Goal: Obtain resource: Obtain resource

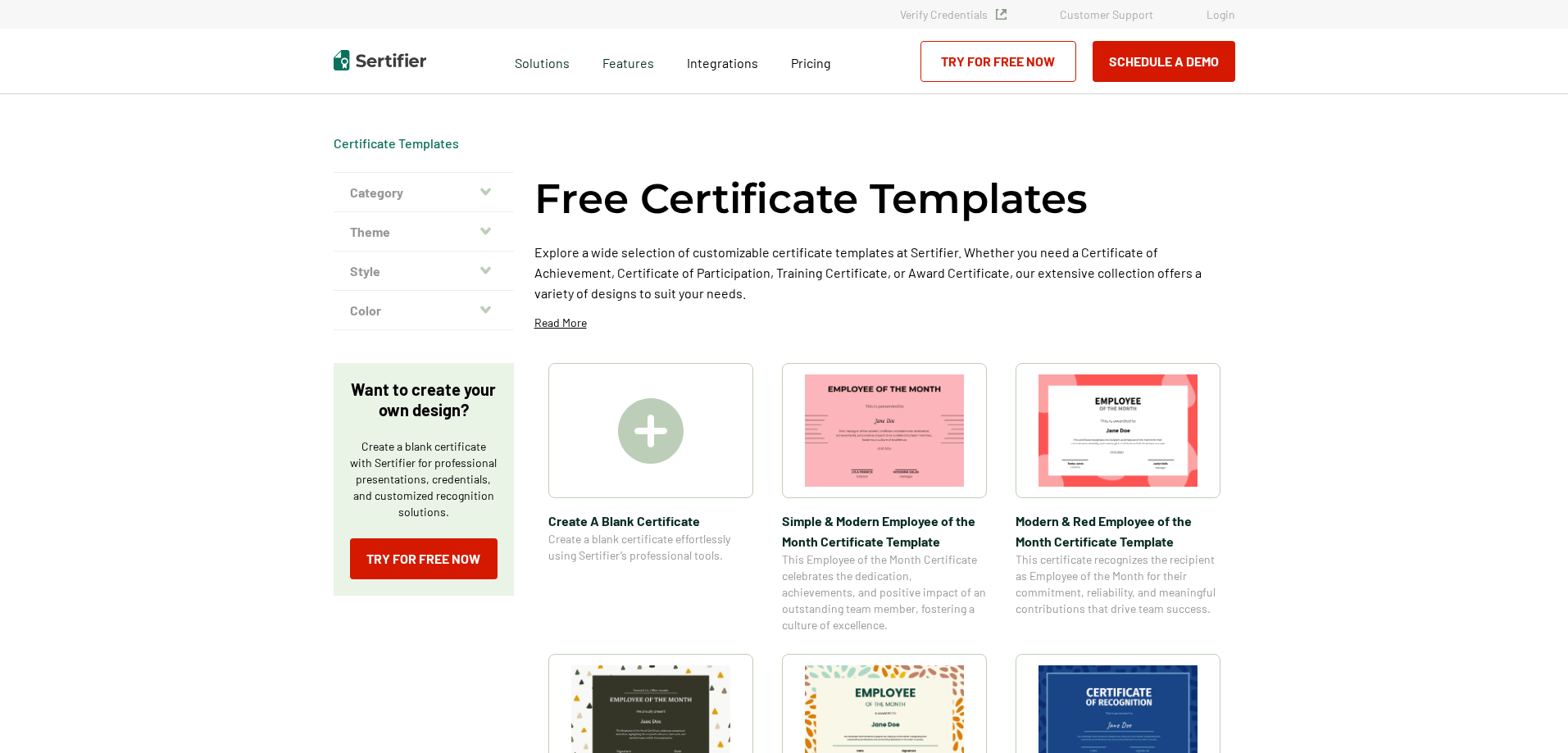
click at [610, 433] on div at bounding box center [651, 431] width 205 height 135
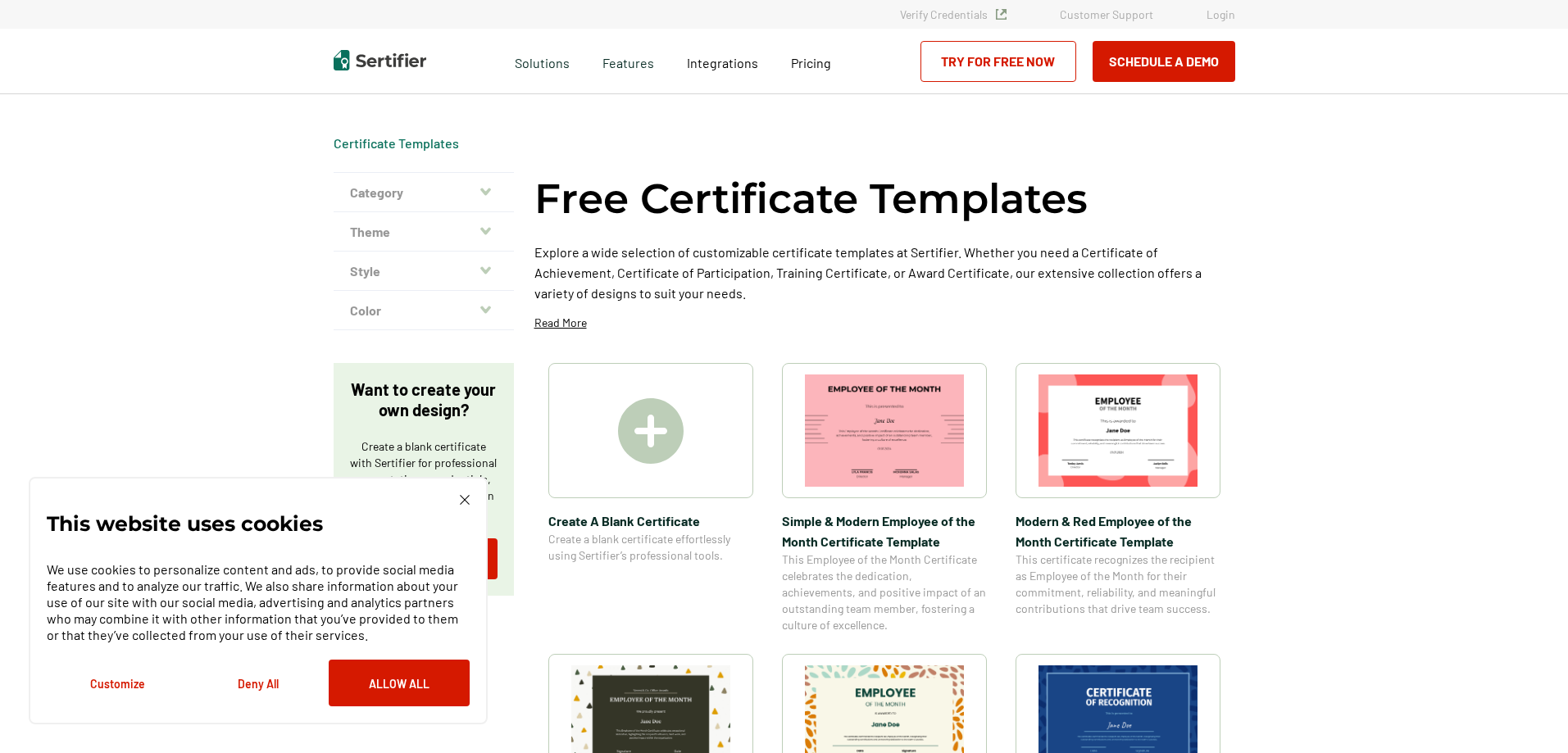
click at [861, 431] on img at bounding box center [884, 431] width 159 height 112
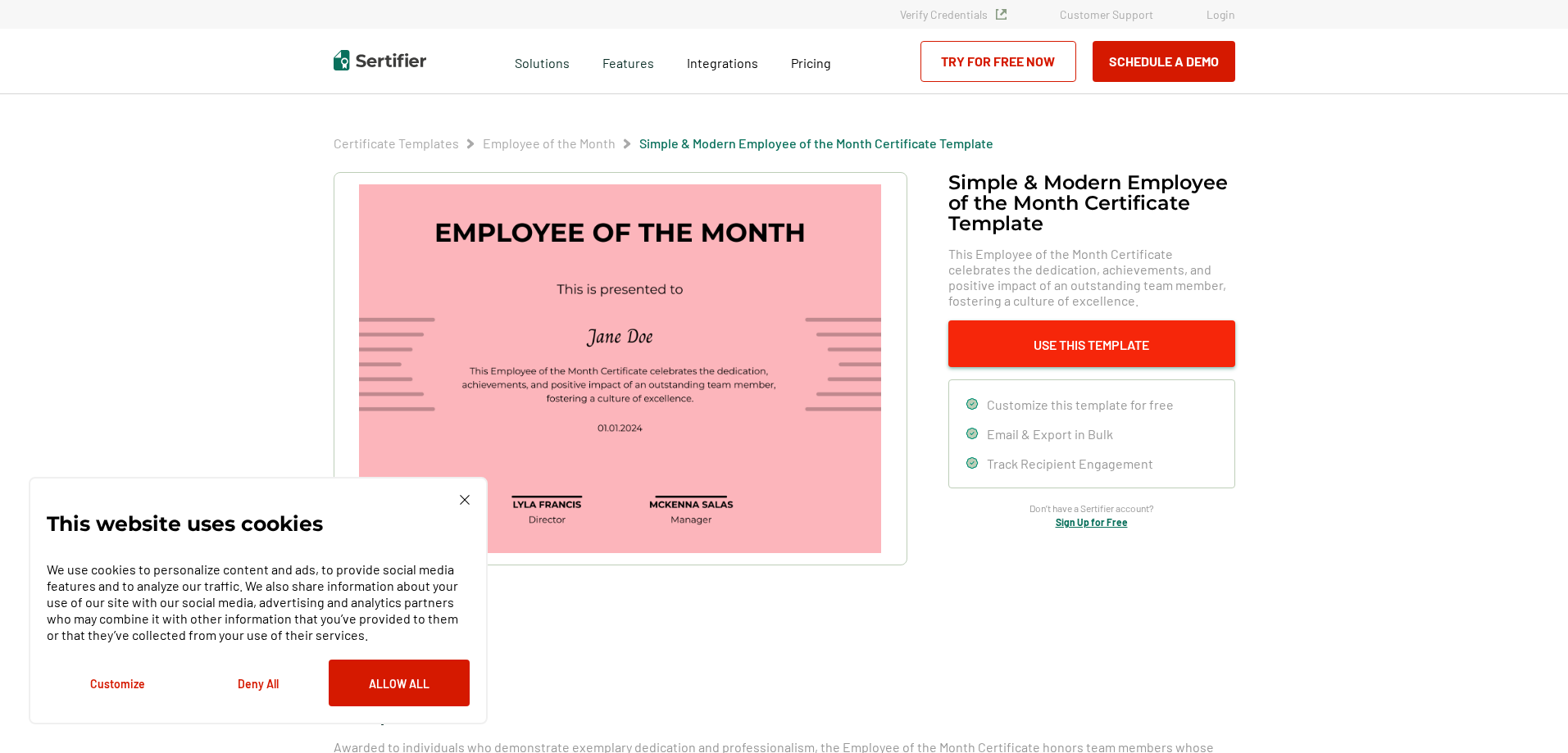
click at [1058, 334] on button "Use This Template" at bounding box center [1092, 343] width 287 height 47
